Goal: Navigation & Orientation: Understand site structure

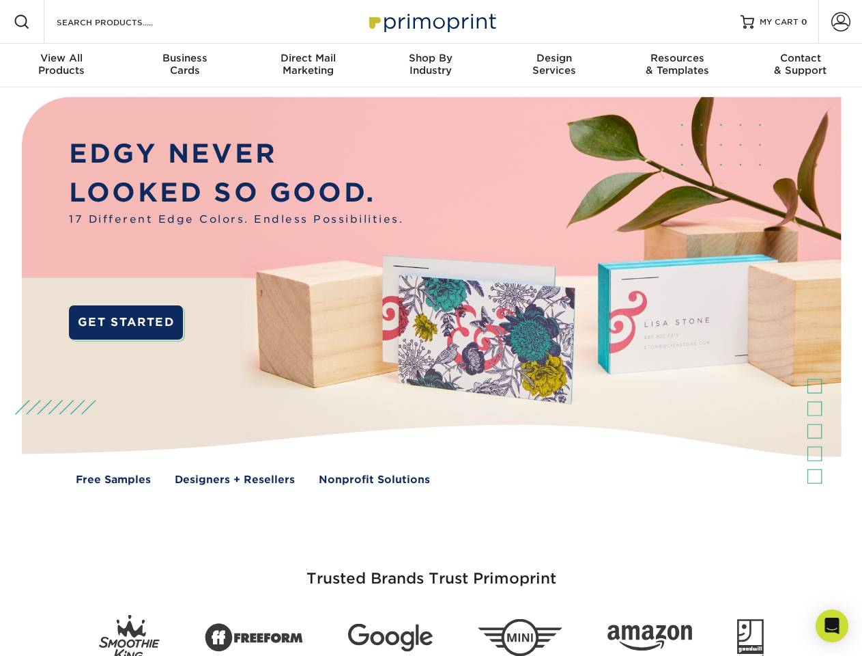
click at [431, 328] on img at bounding box center [431, 300] width 854 height 427
click at [22, 22] on span at bounding box center [22, 22] width 16 height 16
click at [841, 22] on span at bounding box center [841, 21] width 19 height 19
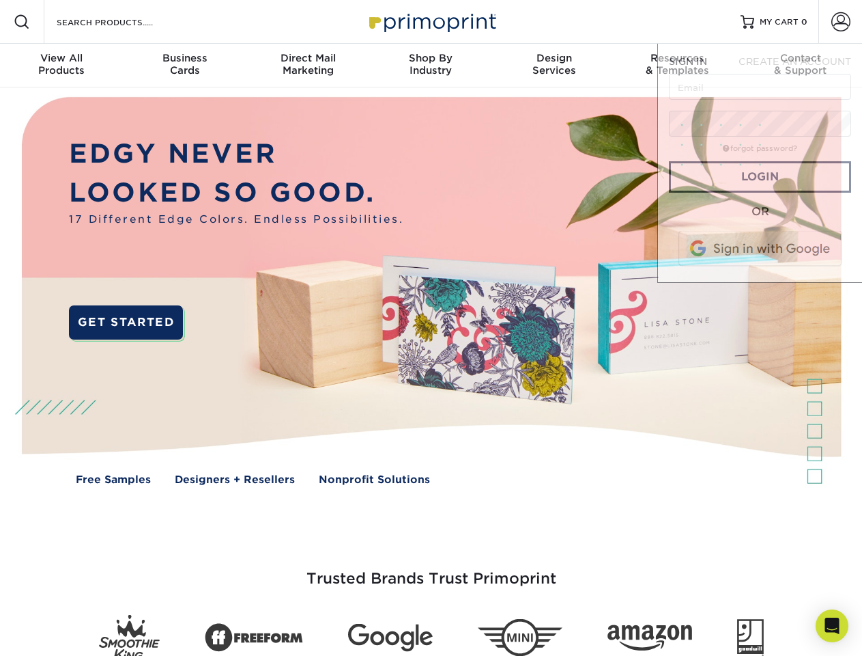
click at [61, 66] on div "View All Products" at bounding box center [61, 64] width 123 height 25
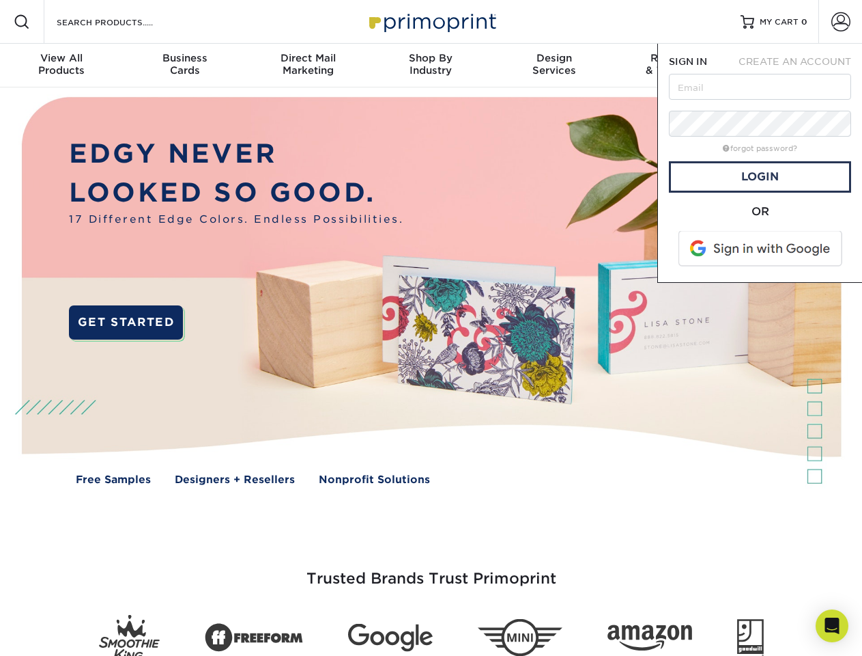
click at [184, 66] on div "Business Cards" at bounding box center [184, 64] width 123 height 25
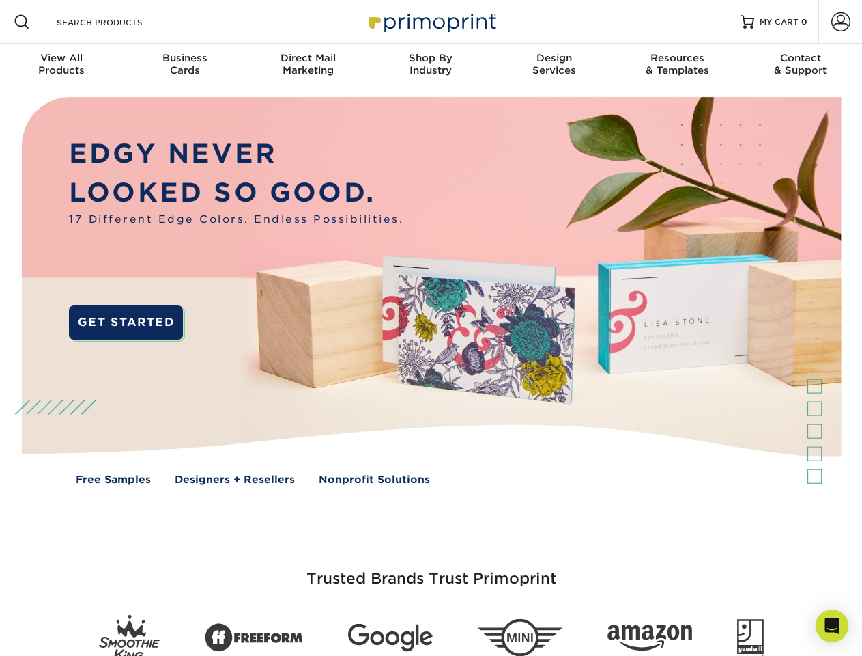
click at [308, 66] on div "Direct Mail Marketing" at bounding box center [308, 64] width 123 height 25
click at [431, 66] on div "Shop By Industry" at bounding box center [430, 64] width 123 height 25
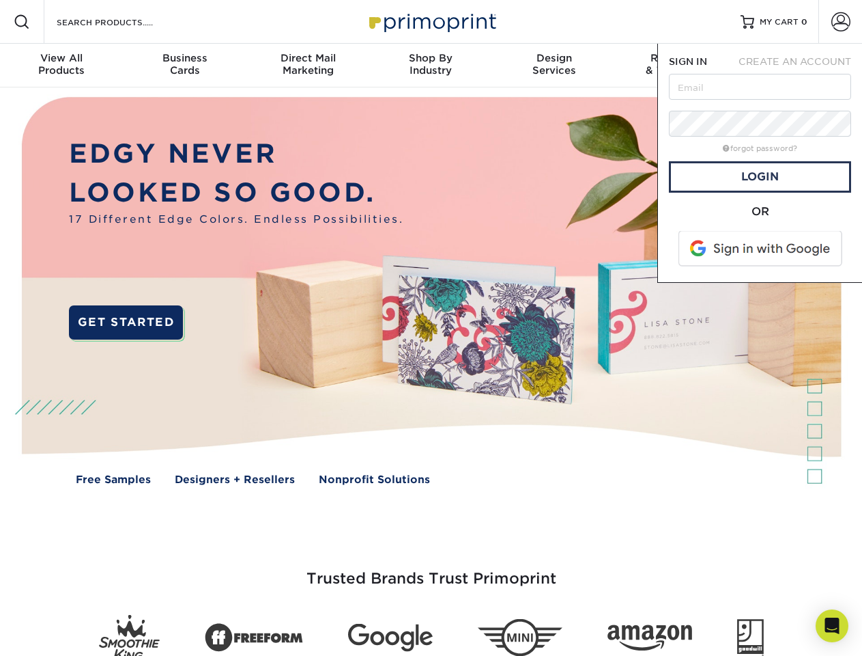
click at [554, 66] on div "Design Services" at bounding box center [554, 64] width 123 height 25
click at [677, 66] on span "SIGN IN" at bounding box center [688, 61] width 38 height 11
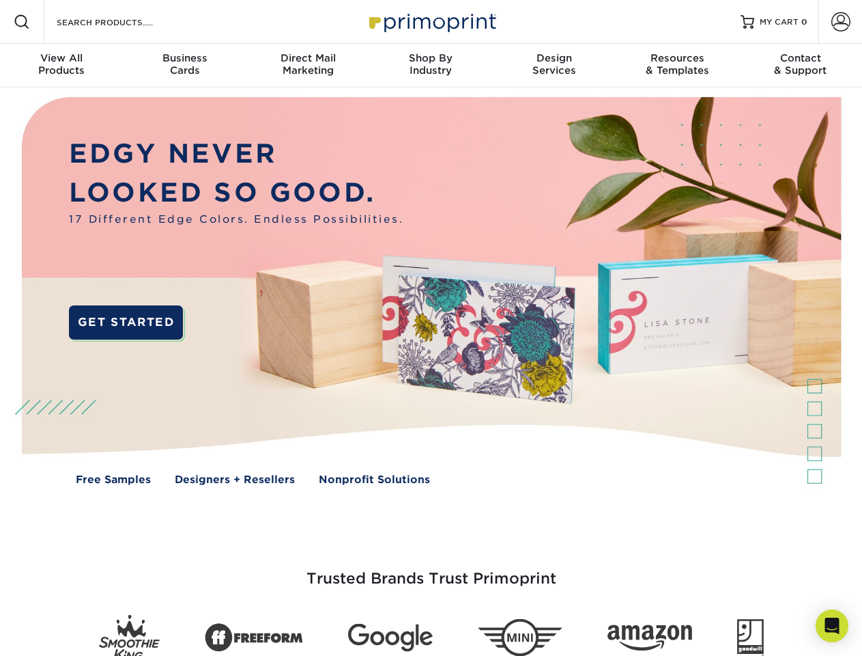
click at [801, 66] on div "Contact & Support" at bounding box center [801, 64] width 123 height 25
